Goal: Transaction & Acquisition: Purchase product/service

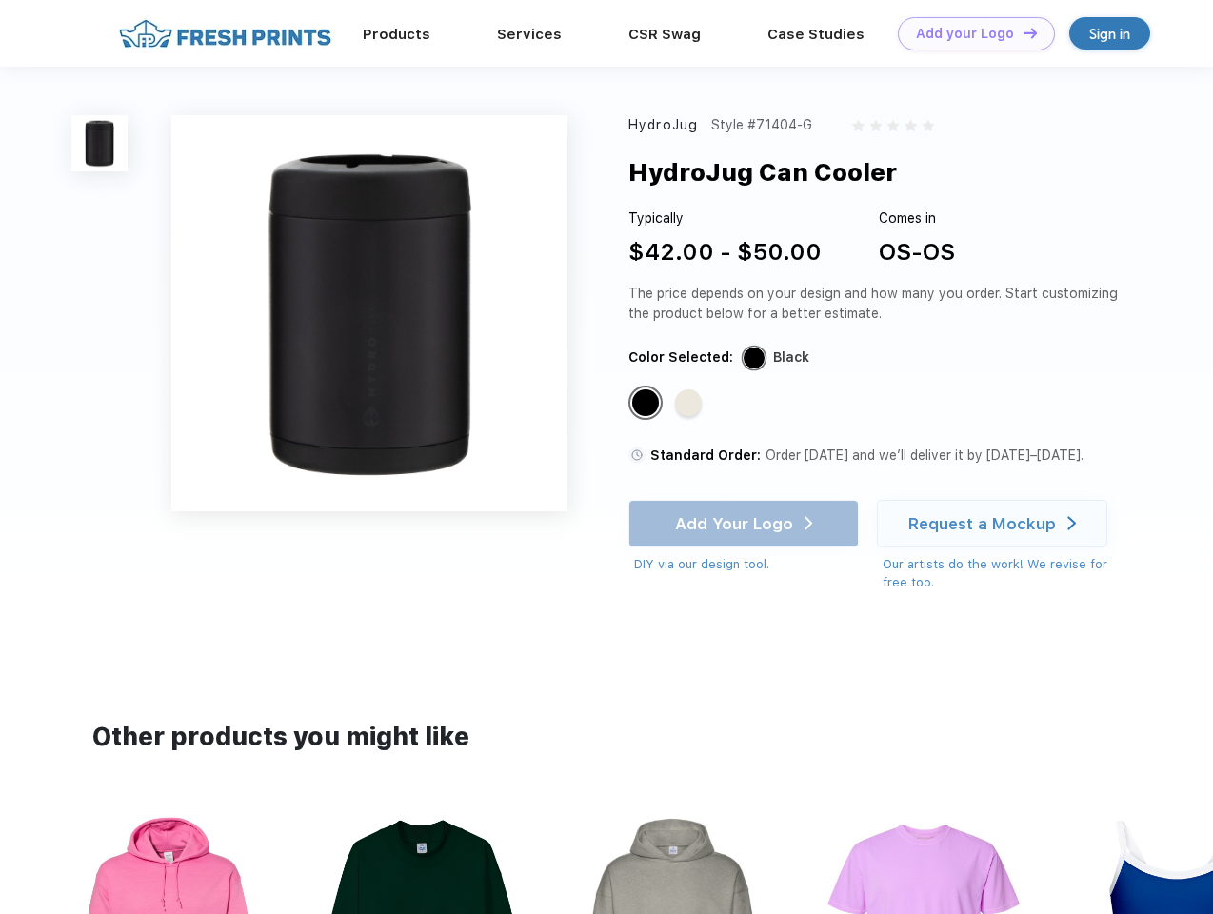
click at [969, 33] on link "Add your Logo Design Tool" at bounding box center [976, 33] width 157 height 33
click at [0, 0] on div "Design Tool" at bounding box center [0, 0] width 0 height 0
click at [1021, 32] on link "Add your Logo Design Tool" at bounding box center [976, 33] width 157 height 33
click at [100, 143] on img at bounding box center [99, 143] width 56 height 56
click at [647, 404] on div "Standard Color" at bounding box center [645, 402] width 27 height 27
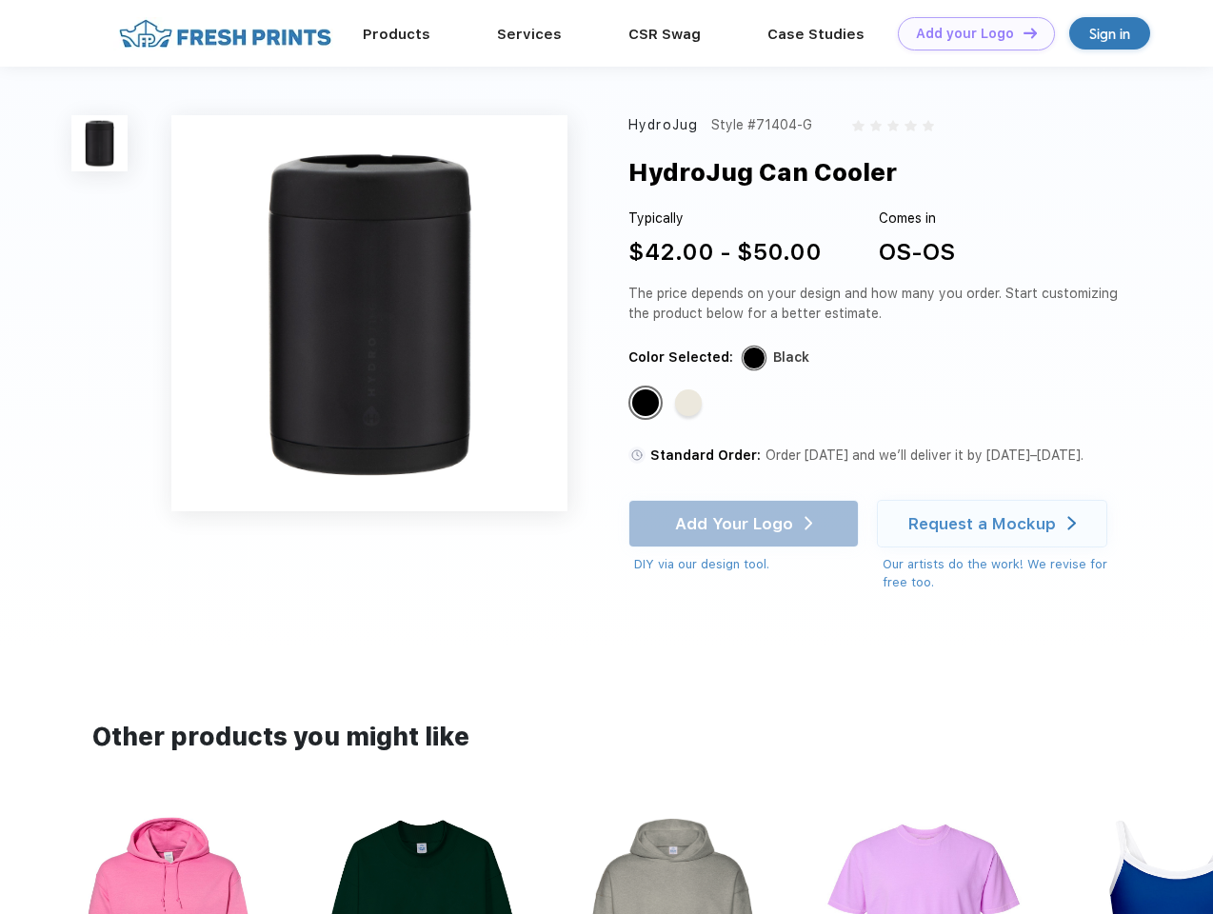
click at [690, 404] on div "Standard Color" at bounding box center [688, 402] width 27 height 27
click at [745, 524] on div "Add Your Logo DIY via our design tool. Ah shoot! This product isn't up in our d…" at bounding box center [743, 537] width 230 height 74
click at [995, 524] on div "Request a Mockup" at bounding box center [982, 523] width 148 height 19
click at [606, 862] on img at bounding box center [671, 932] width 213 height 243
